Goal: Task Accomplishment & Management: Complete application form

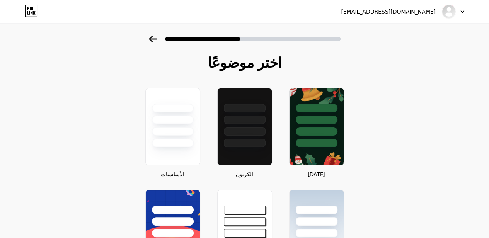
click at [402, 14] on font "[EMAIL_ADDRESS][DOMAIN_NAME]" at bounding box center [388, 11] width 95 height 6
click at [308, 15] on div "[EMAIL_ADDRESS][DOMAIN_NAME] تسجيل الخروج" at bounding box center [244, 12] width 489 height 14
click at [182, 137] on div at bounding box center [172, 117] width 56 height 61
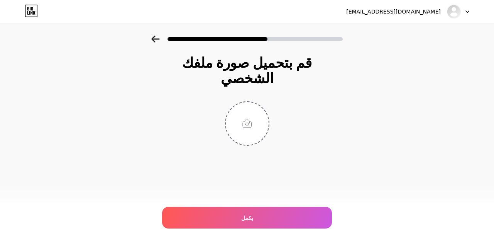
click at [355, 75] on div "قم بتحميل صورة ملفك الشخصي يكمل" at bounding box center [247, 110] width 494 height 149
click at [256, 106] on input "file" at bounding box center [247, 123] width 43 height 43
type input "C:\fakepath\Artboard 28.png"
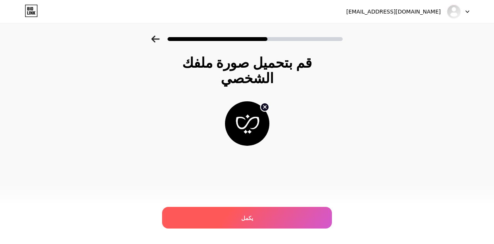
click at [248, 221] on span "يكمل" at bounding box center [247, 218] width 12 height 8
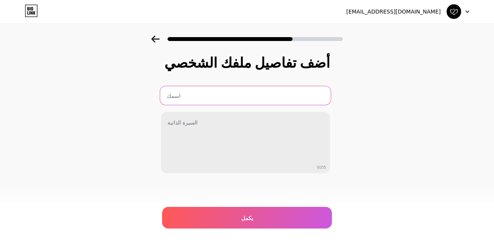
click at [204, 96] on input "text" at bounding box center [245, 95] width 171 height 19
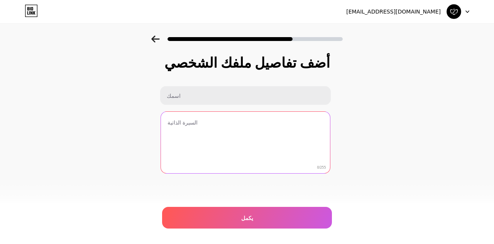
click at [205, 122] on textarea at bounding box center [245, 143] width 169 height 62
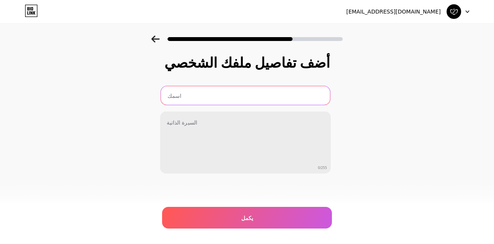
click at [188, 86] on input "text" at bounding box center [245, 95] width 169 height 19
paste input "lina_saad"
drag, startPoint x: 180, startPoint y: 98, endPoint x: 175, endPoint y: 98, distance: 4.7
click at [175, 98] on input "lina_saad" at bounding box center [245, 95] width 171 height 19
drag, startPoint x: 195, startPoint y: 95, endPoint x: 179, endPoint y: 98, distance: 16.4
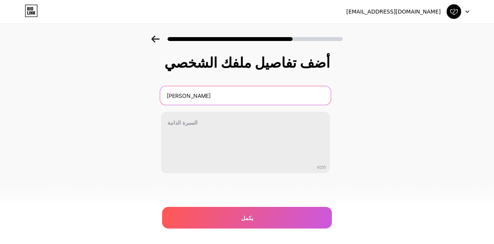
click at [179, 98] on input "lina saad" at bounding box center [245, 95] width 171 height 19
click at [171, 95] on input "lina Alshammari" at bounding box center [245, 95] width 171 height 19
click at [170, 96] on input "lina Alshammari" at bounding box center [245, 95] width 171 height 19
type input "Lina Alshammari"
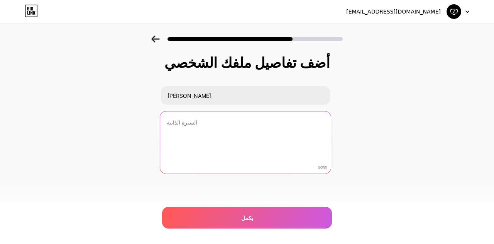
click at [185, 136] on textarea at bounding box center [245, 142] width 171 height 63
click at [188, 122] on textarea at bounding box center [245, 142] width 171 height 63
paste textarea "Graphic designer | illustrator"
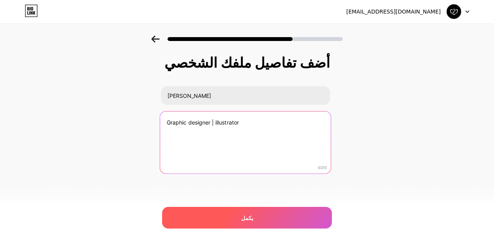
type textarea "Graphic designer | illustrator"
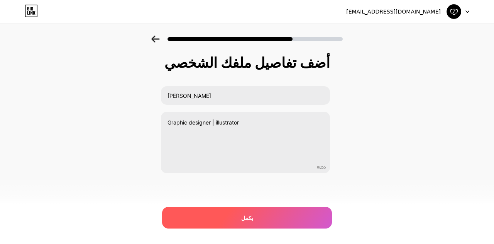
click at [190, 221] on div "يكمل" at bounding box center [247, 218] width 170 height 22
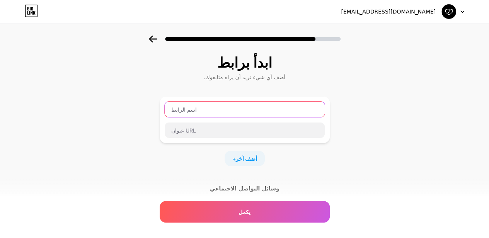
click at [195, 112] on input "text" at bounding box center [245, 109] width 160 height 15
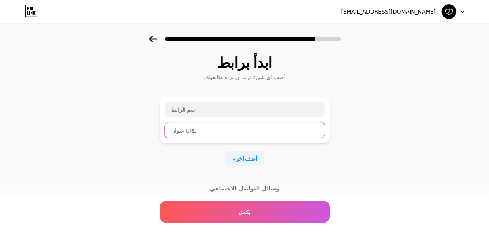
click at [195, 129] on input "text" at bounding box center [245, 129] width 160 height 15
paste input "https://bio.link/lina_saad"
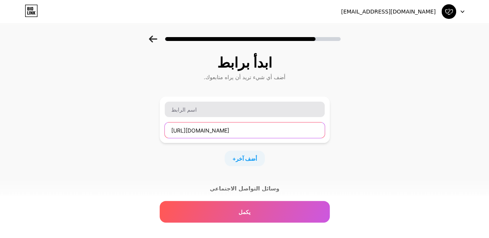
type input "https://bio.link/lina_saad"
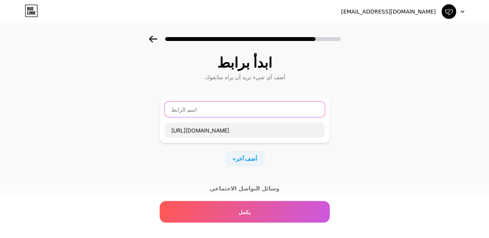
click at [203, 104] on input "text" at bounding box center [245, 109] width 160 height 15
type input "i"
click at [182, 109] on input "Info" at bounding box center [245, 109] width 160 height 15
paste input "https://bio.link/lina_saad"
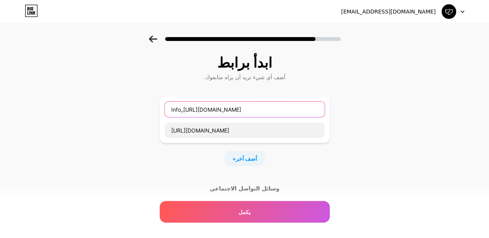
drag, startPoint x: 185, startPoint y: 112, endPoint x: 225, endPoint y: 116, distance: 39.7
click at [225, 116] on input "Info_https://bio.link/lina_saad" at bounding box center [245, 109] width 160 height 15
drag, startPoint x: 198, startPoint y: 109, endPoint x: 216, endPoint y: 114, distance: 19.4
click at [216, 114] on input "Info_lina_saad" at bounding box center [245, 109] width 160 height 15
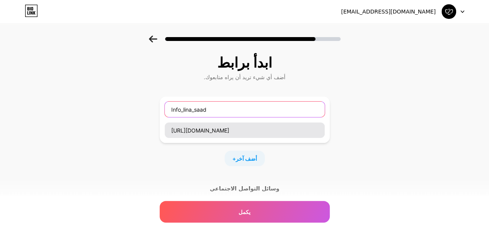
type input "Info_lina_saad"
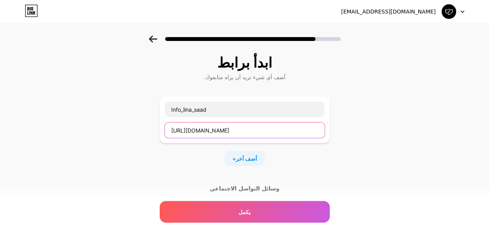
drag, startPoint x: 224, startPoint y: 129, endPoint x: 236, endPoint y: 131, distance: 12.4
click at [236, 131] on input "https://bio.link/lina_saad" at bounding box center [245, 129] width 160 height 15
drag, startPoint x: 258, startPoint y: 129, endPoint x: 224, endPoint y: 127, distance: 34.8
click at [224, 127] on input "https://bio.link/lina_alshammari" at bounding box center [245, 129] width 160 height 15
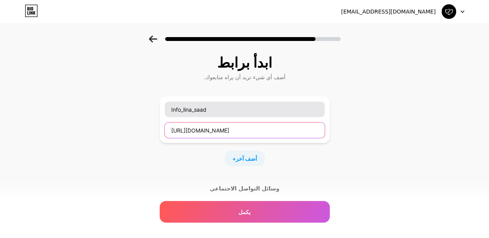
type input "https://bio.link/lina_alshammari"
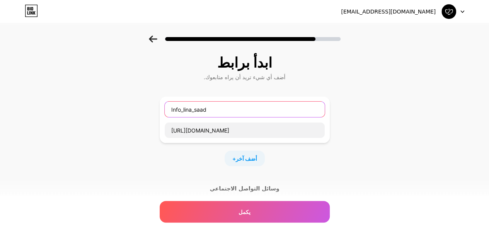
click at [217, 106] on input "Info_lina_saad" at bounding box center [245, 109] width 160 height 15
drag, startPoint x: 213, startPoint y: 109, endPoint x: 197, endPoint y: 112, distance: 16.3
click at [197, 112] on input "Info_lina_saad" at bounding box center [245, 109] width 160 height 15
paste input "alshammari"
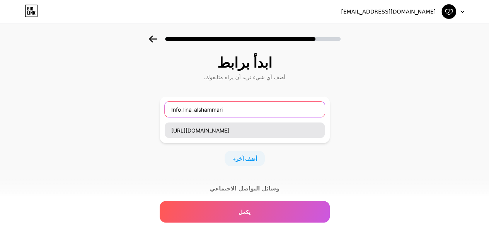
type input "Info_lina_alshammari"
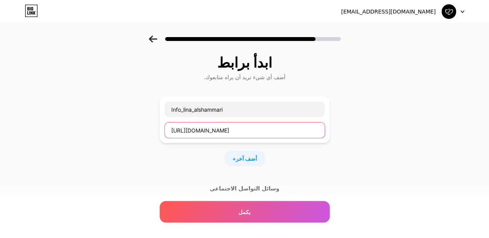
click at [270, 132] on input "https://bio.link/lina_alshammari" at bounding box center [245, 129] width 160 height 15
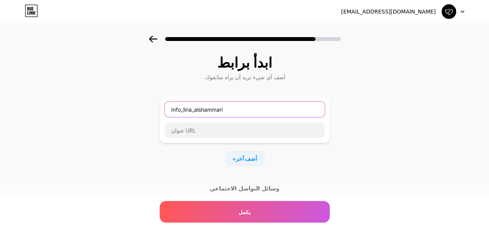
click at [204, 109] on input "Info_lina_alshammari" at bounding box center [245, 109] width 160 height 15
click at [193, 110] on input "text" at bounding box center [245, 109] width 160 height 15
paste input "portfolio"
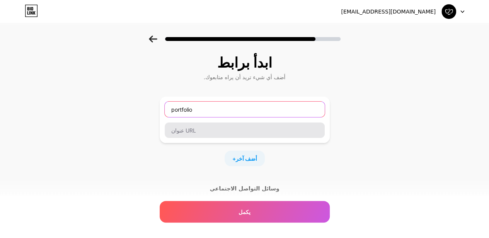
type input "portfolio"
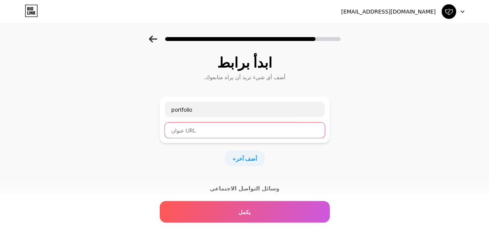
click at [204, 130] on input "text" at bounding box center [245, 129] width 160 height 15
